Goal: Transaction & Acquisition: Purchase product/service

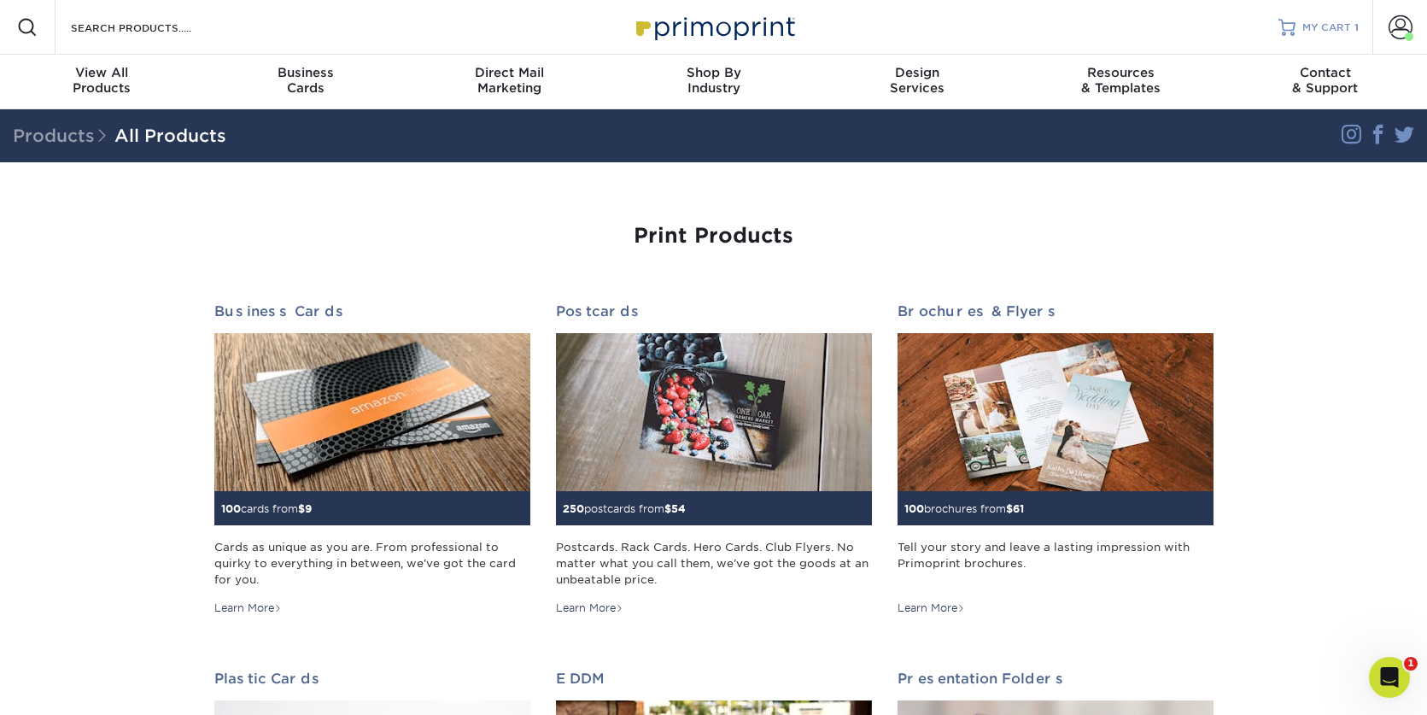
click at [1348, 32] on span "MY CART" at bounding box center [1326, 27] width 49 height 15
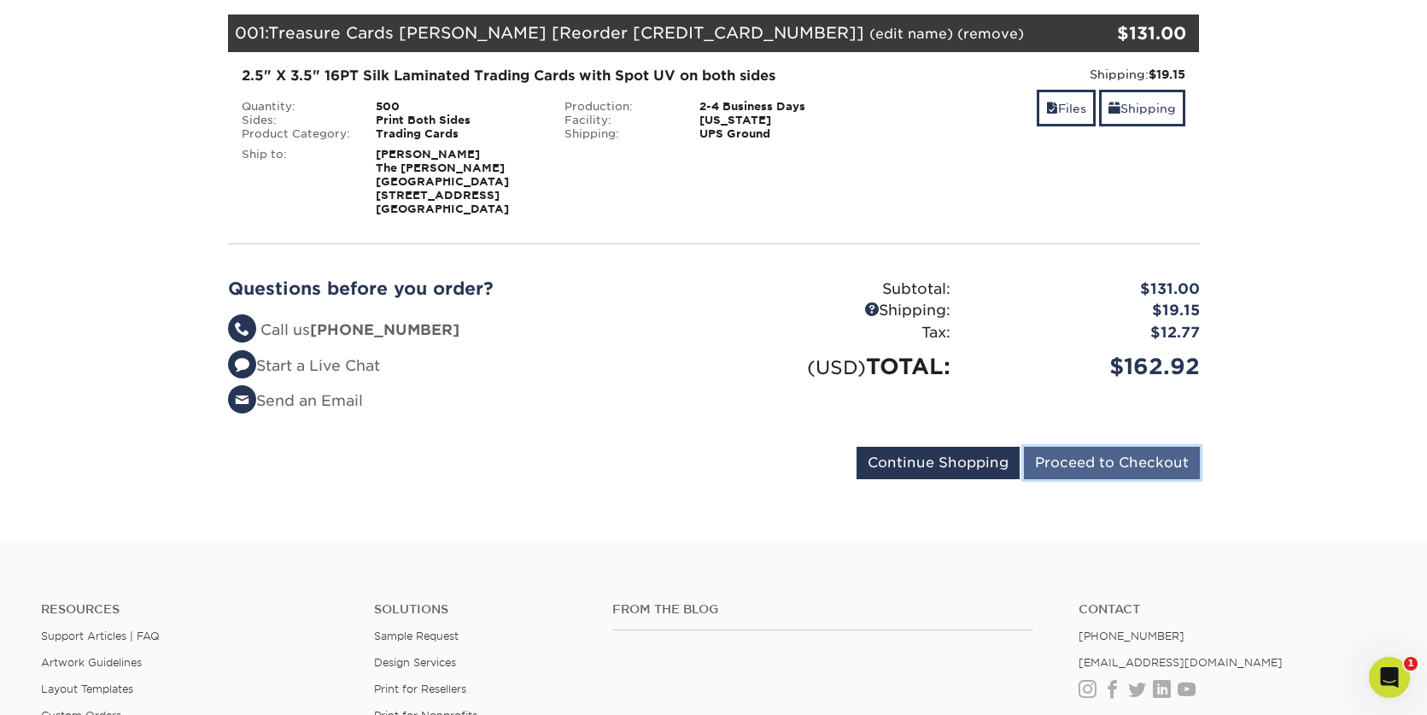
click at [1046, 464] on input "Proceed to Checkout" at bounding box center [1112, 463] width 176 height 32
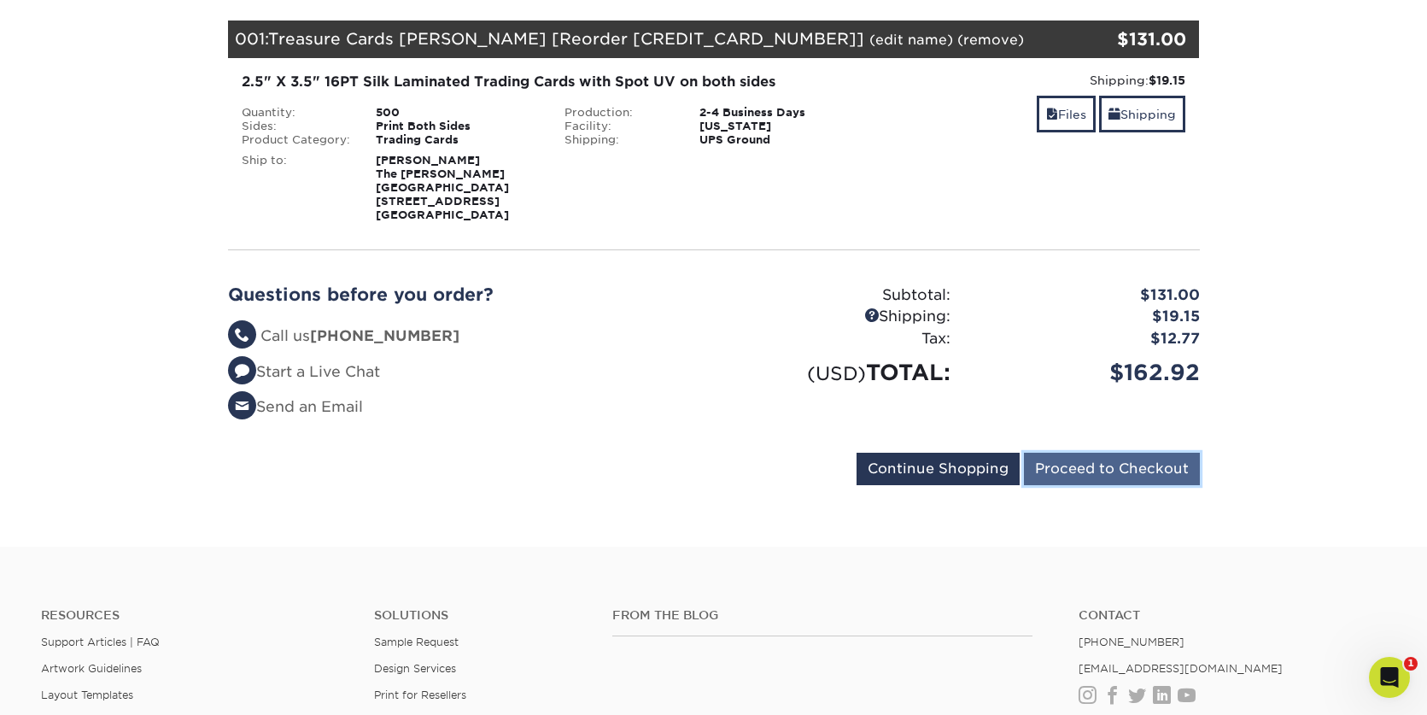
scroll to position [240, 0]
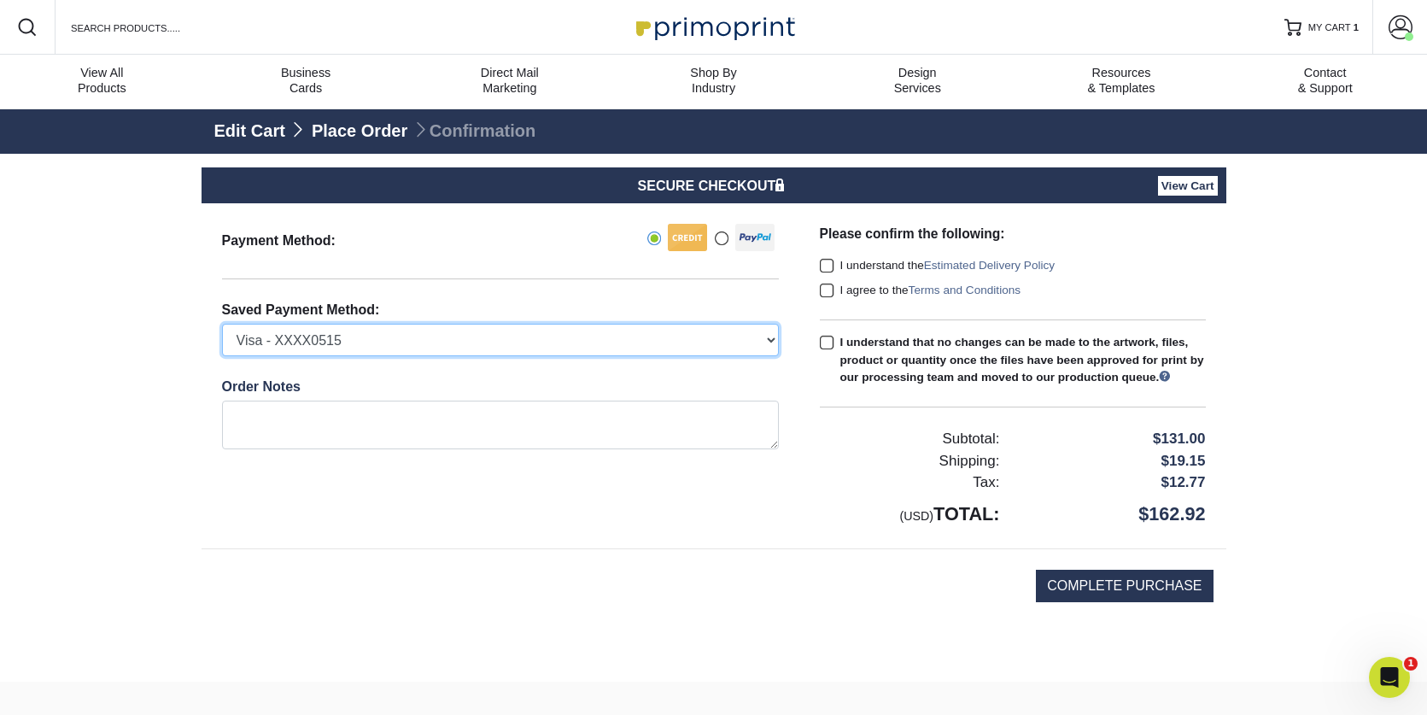
click at [541, 341] on select "Visa - XXXX0515 Visa - XXXX5607 New Credit Card" at bounding box center [500, 340] width 557 height 32
select select "74010"
click at [222, 324] on select "Visa - XXXX0515 Visa - XXXX5607 New Credit Card" at bounding box center [500, 340] width 557 height 32
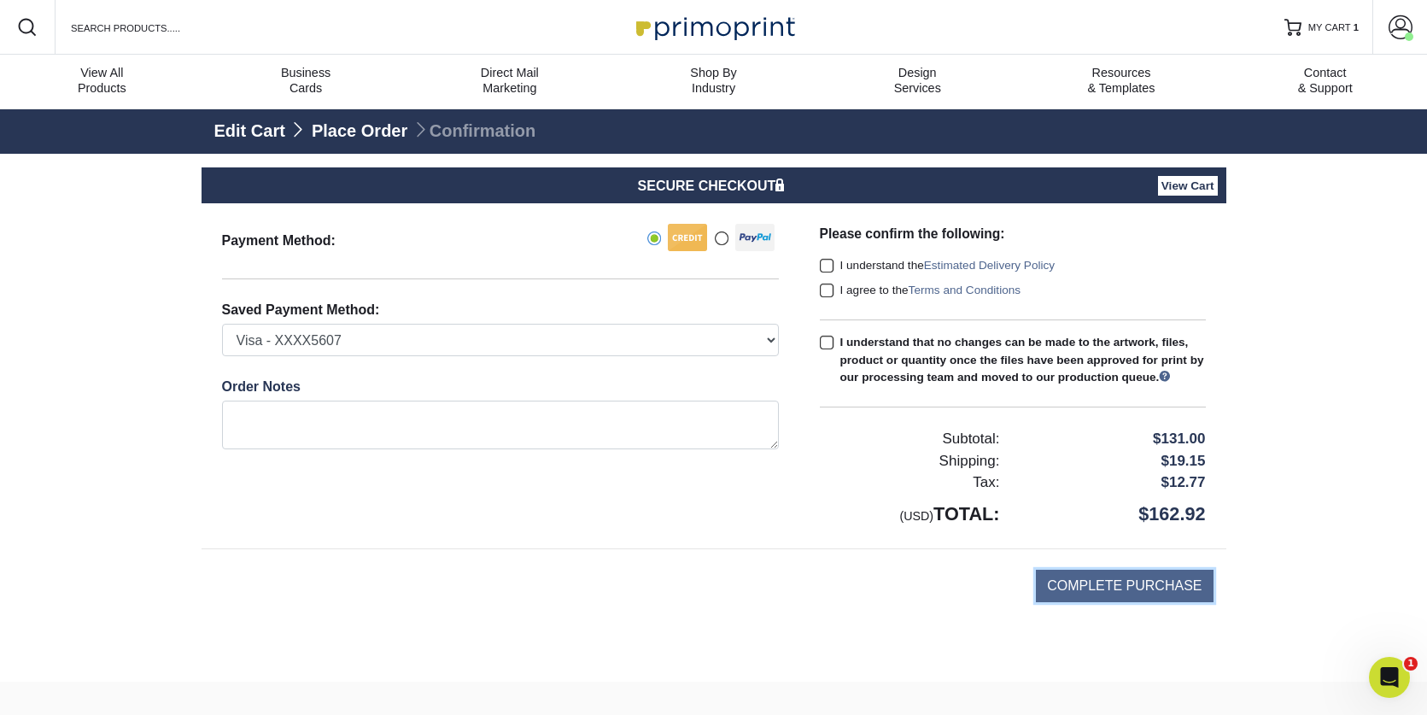
click at [1103, 602] on input "COMPLETE PURCHASE" at bounding box center [1124, 586] width 177 height 32
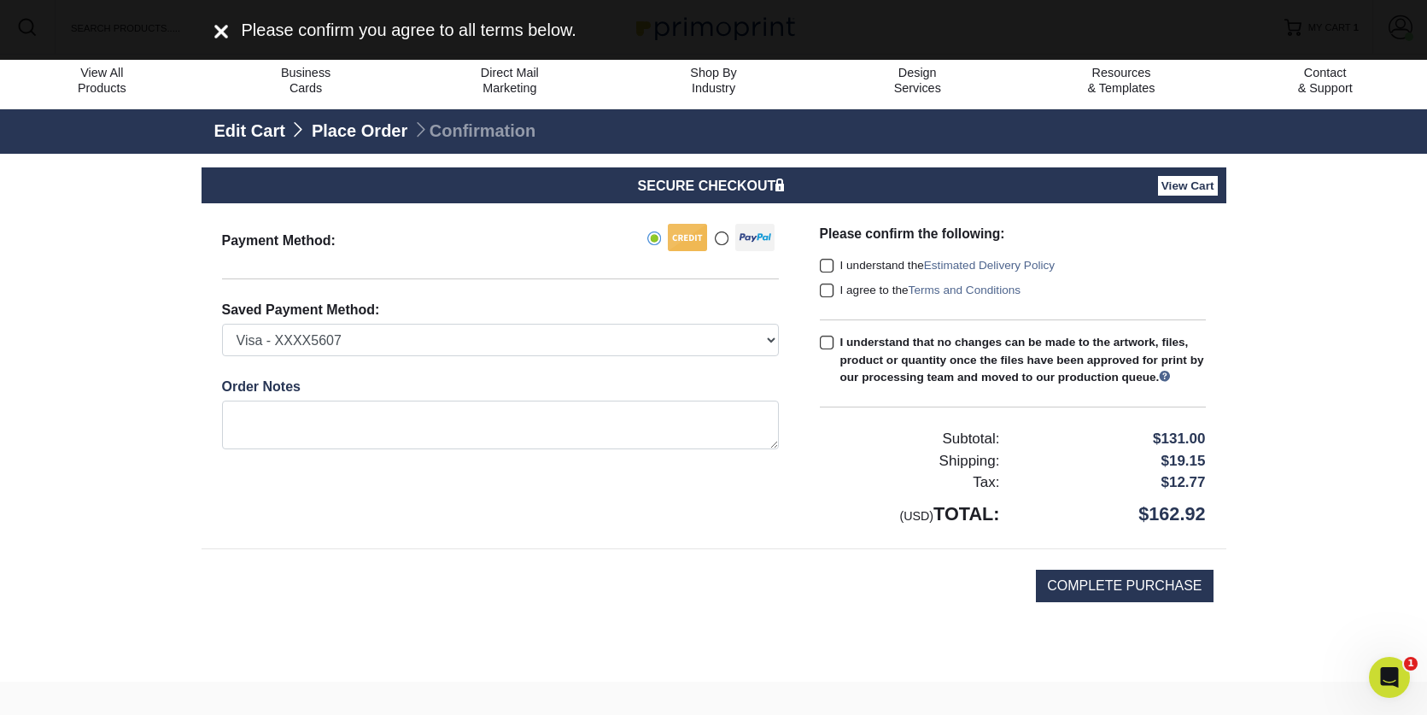
click at [828, 257] on label "I understand the Estimated Delivery Policy" at bounding box center [938, 265] width 236 height 17
click at [0, 0] on input "I understand the Estimated Delivery Policy" at bounding box center [0, 0] width 0 height 0
click at [829, 285] on span at bounding box center [827, 291] width 15 height 16
click at [0, 0] on input "I agree to the Terms and Conditions" at bounding box center [0, 0] width 0 height 0
click at [824, 348] on span at bounding box center [827, 343] width 15 height 16
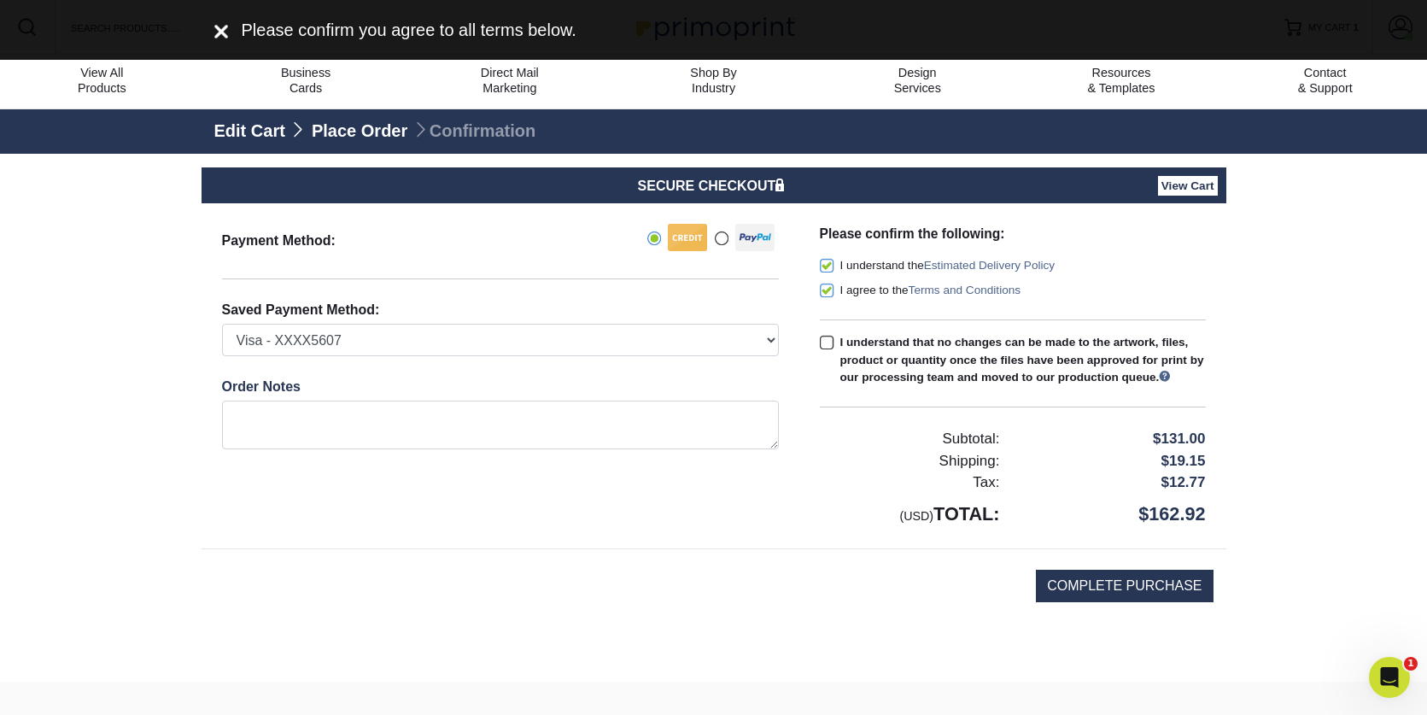
click at [0, 0] on input "I understand that no changes can be made to the artwork, files, product or quan…" at bounding box center [0, 0] width 0 height 0
click at [1157, 602] on input "COMPLETE PURCHASE" at bounding box center [1124, 586] width 177 height 32
type input "PROCESSING, PLEASE WAIT..."
